Goal: Information Seeking & Learning: Learn about a topic

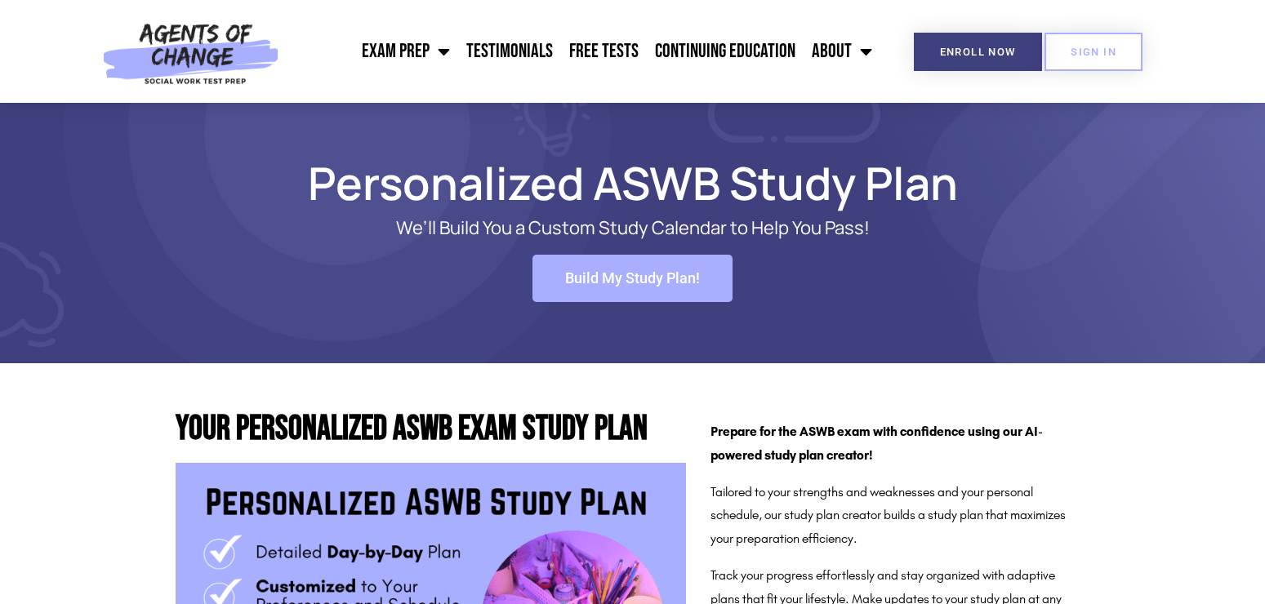
scroll to position [1146, 0]
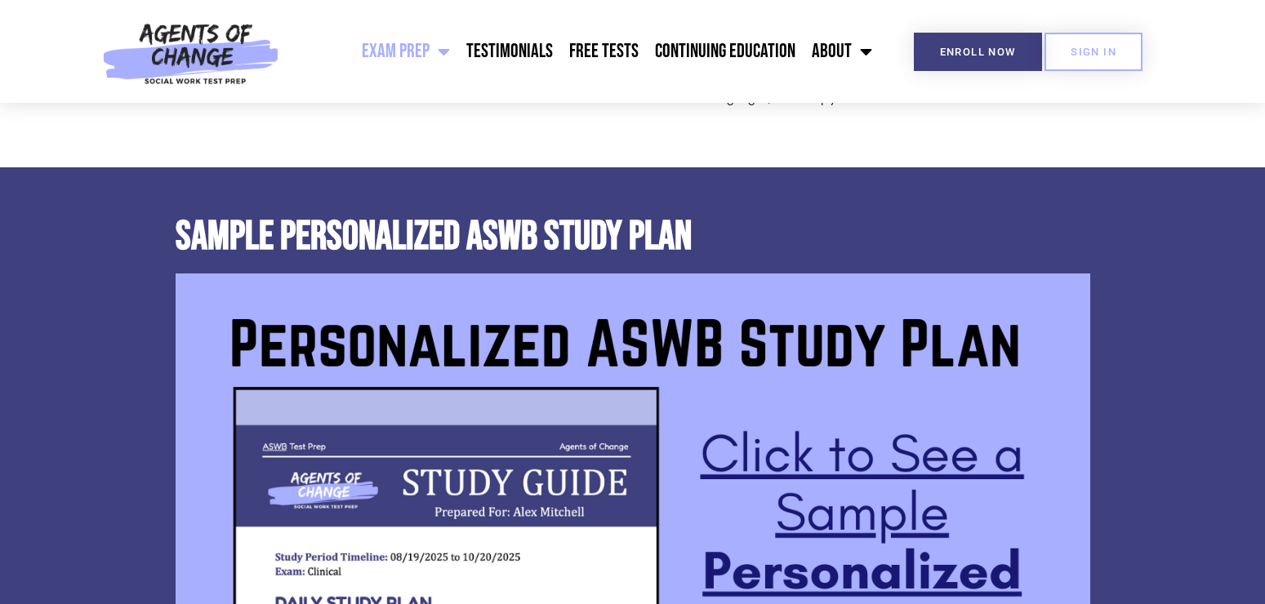
click at [434, 51] on link "Exam Prep" at bounding box center [406, 51] width 105 height 41
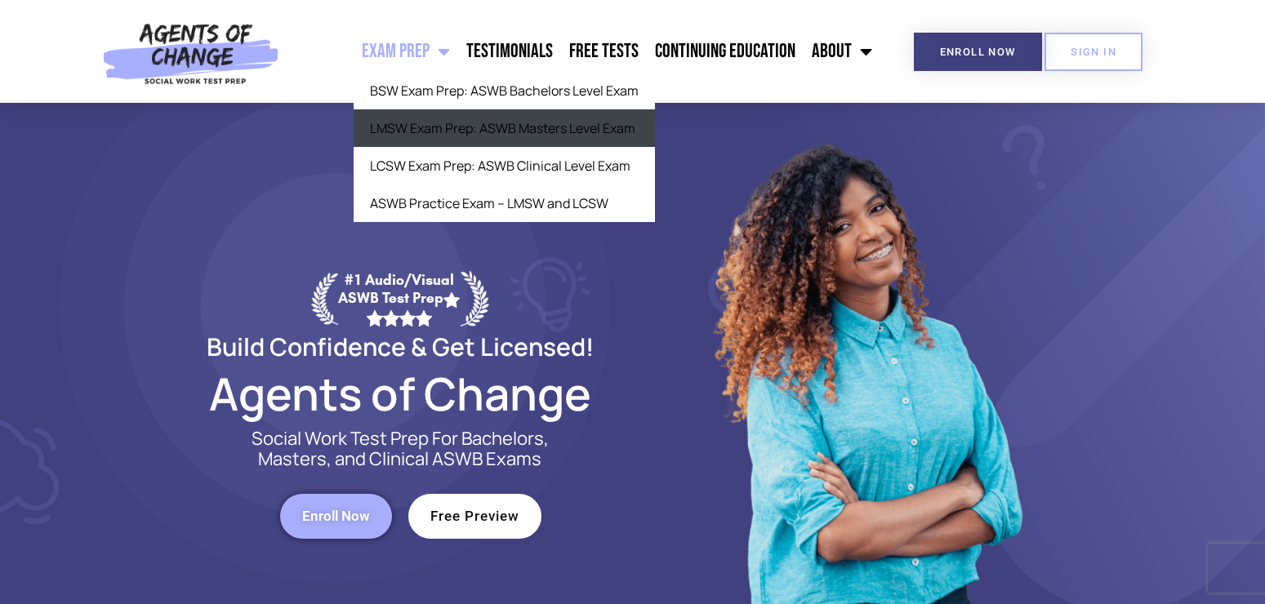
click at [502, 134] on link "LMSW Exam Prep: ASWB Masters Level Exam" at bounding box center [504, 128] width 301 height 38
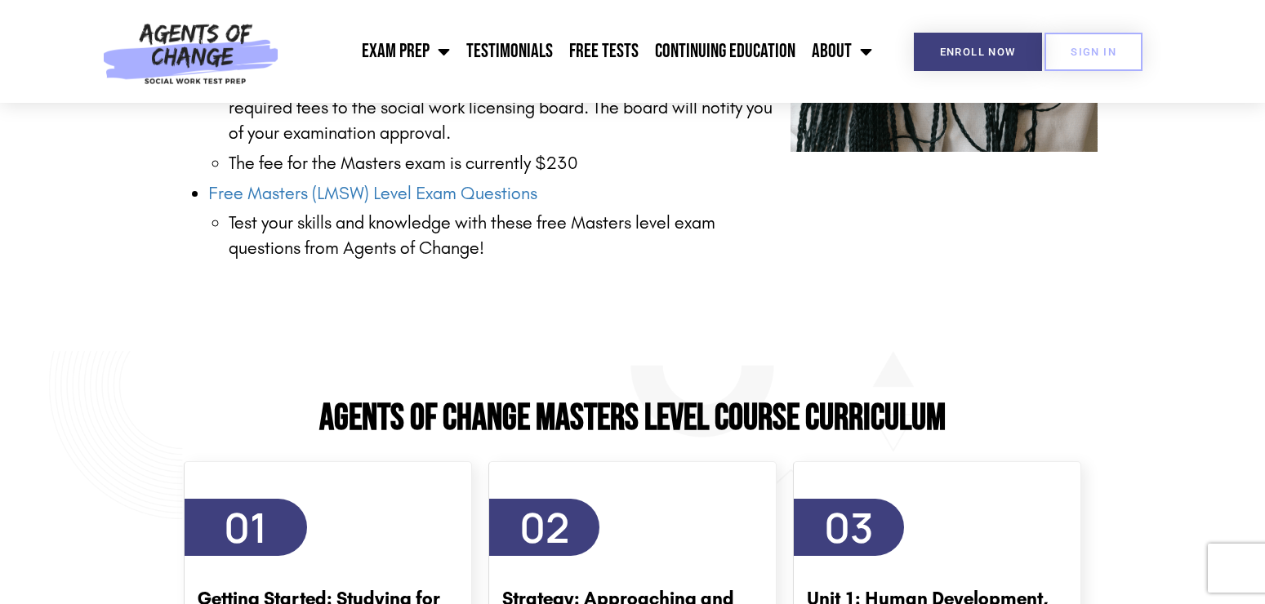
scroll to position [2832, 0]
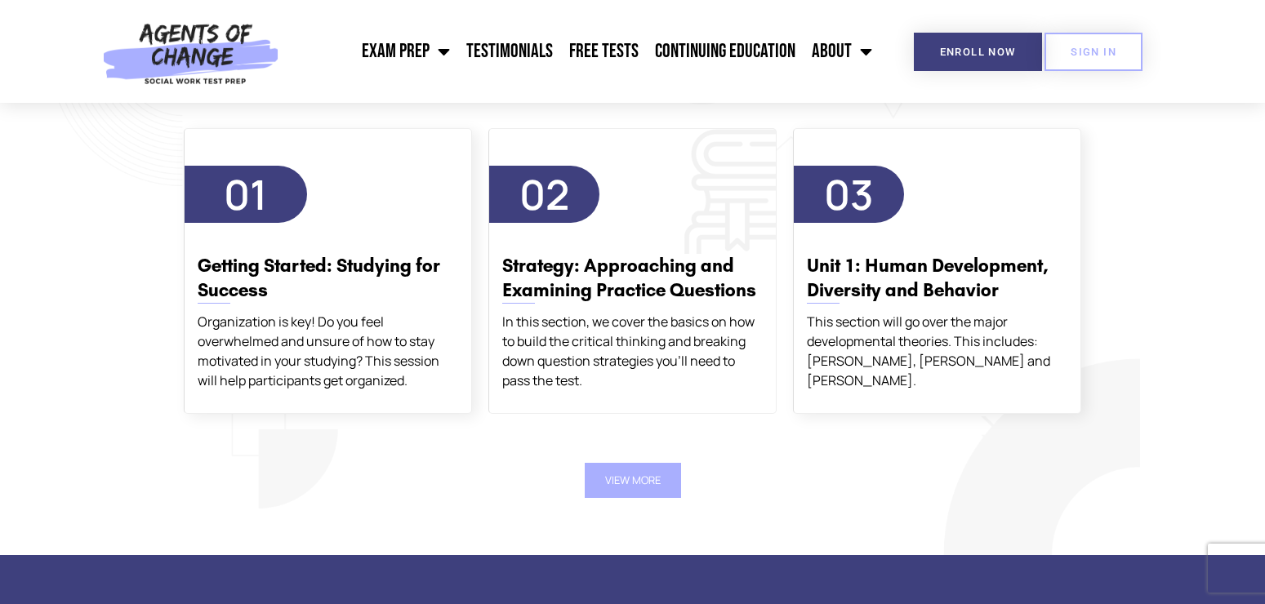
click at [632, 276] on h3 "Strategy: Approaching and Examining Practice Questions" at bounding box center [632, 278] width 260 height 49
click at [625, 495] on button "View More" at bounding box center [633, 480] width 96 height 35
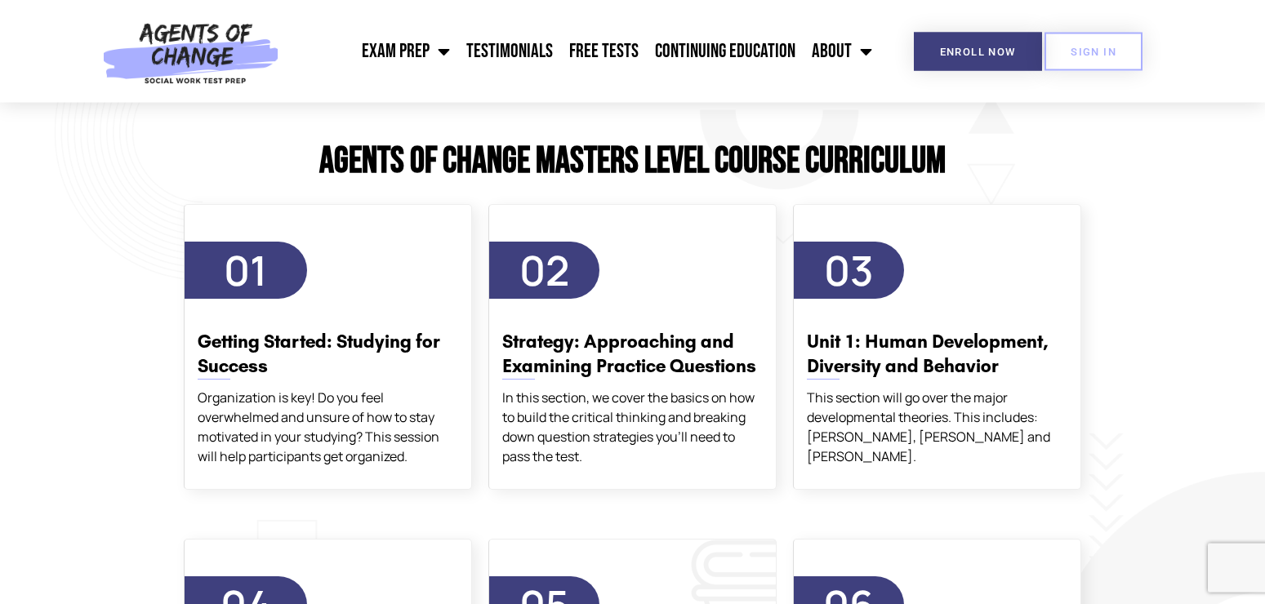
scroll to position [2749, 0]
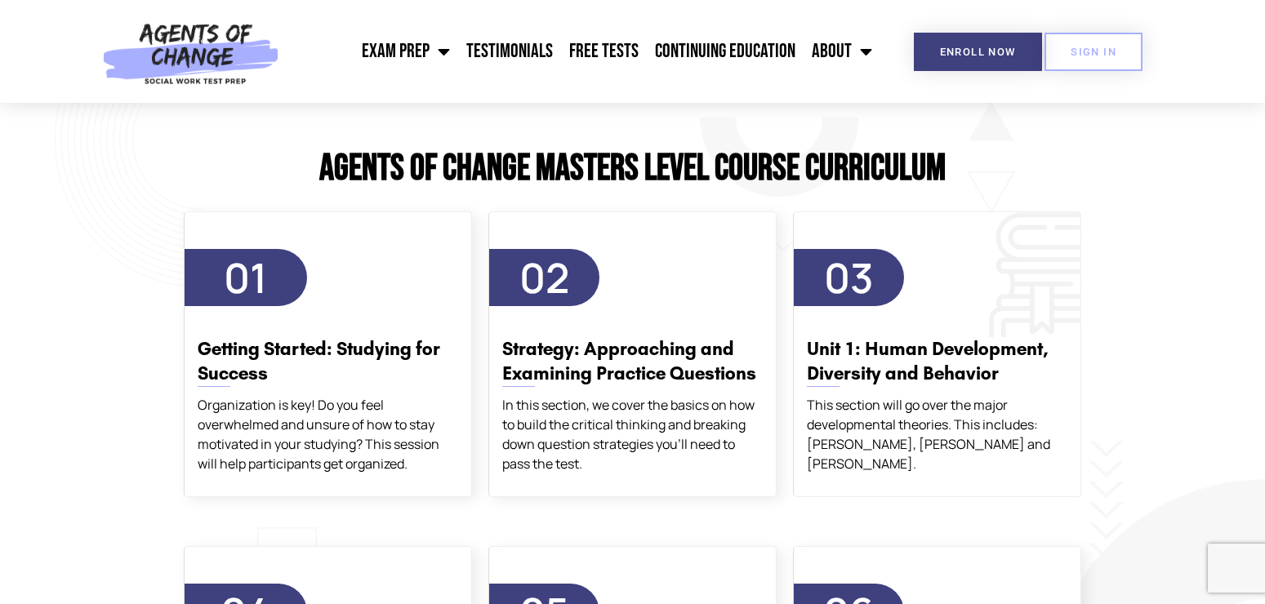
click at [880, 296] on span "03" at bounding box center [849, 277] width 110 height 57
click at [841, 405] on div "This section will go over the major developmental theories. This includes: [PER…" at bounding box center [937, 434] width 260 height 78
click at [839, 386] on h3 "Unit 1: Human Development, Diversity and Behavior" at bounding box center [937, 361] width 260 height 49
click at [843, 56] on link "About" at bounding box center [842, 51] width 77 height 41
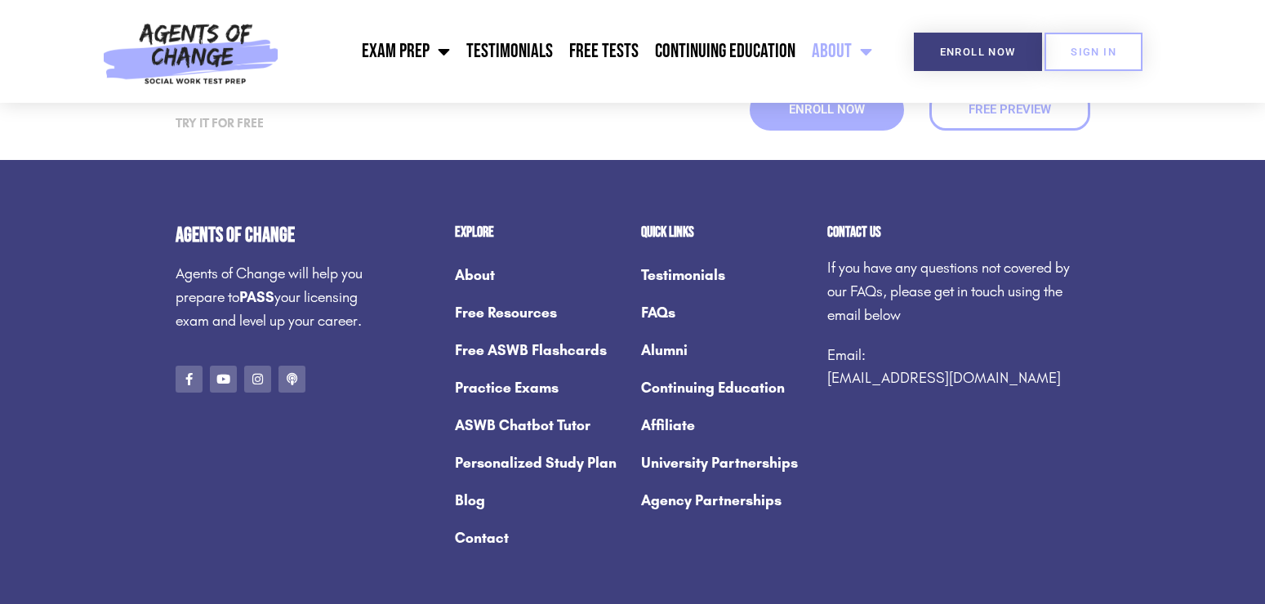
scroll to position [2332, 0]
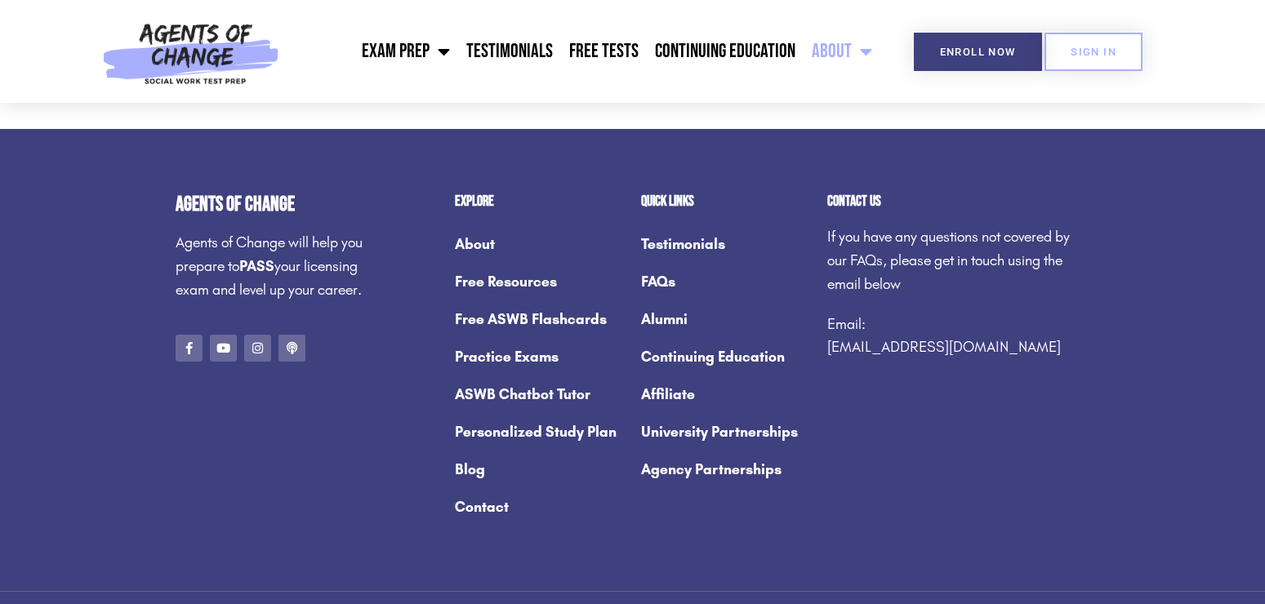
click at [657, 301] on link "Alumni" at bounding box center [726, 320] width 170 height 38
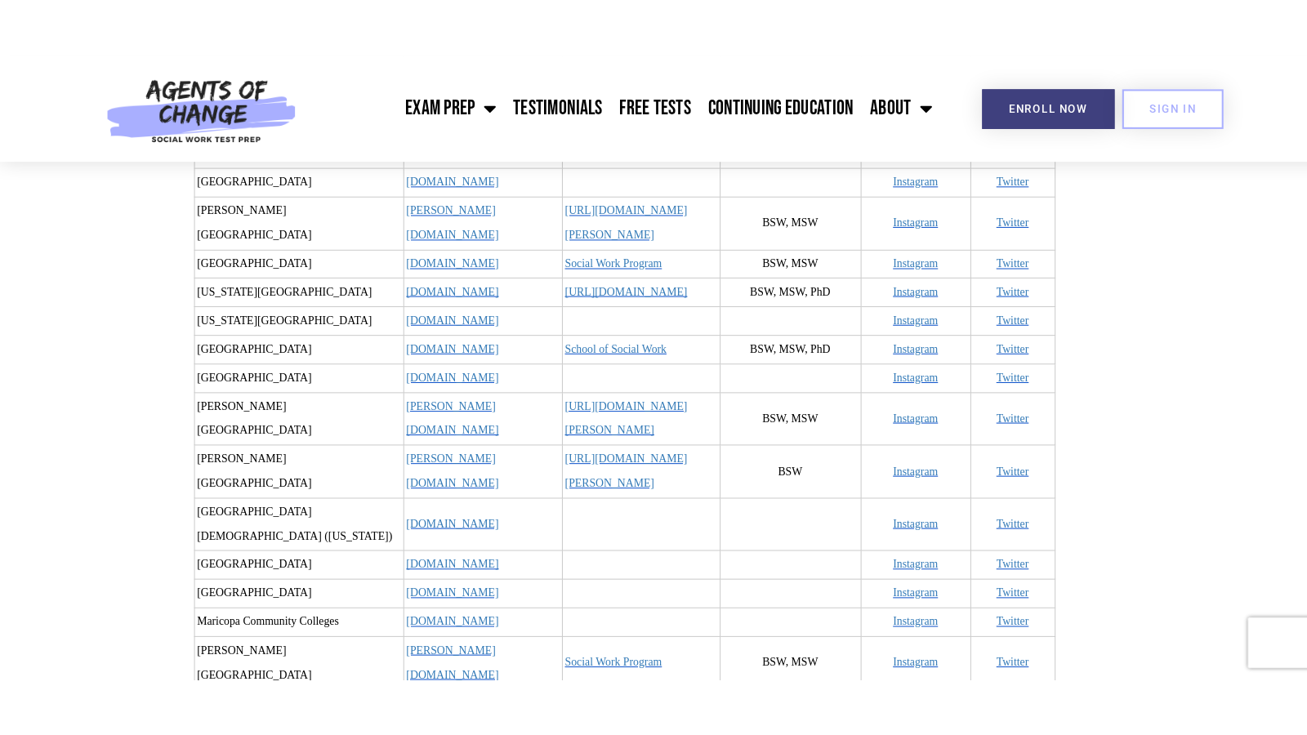
scroll to position [5824, 0]
